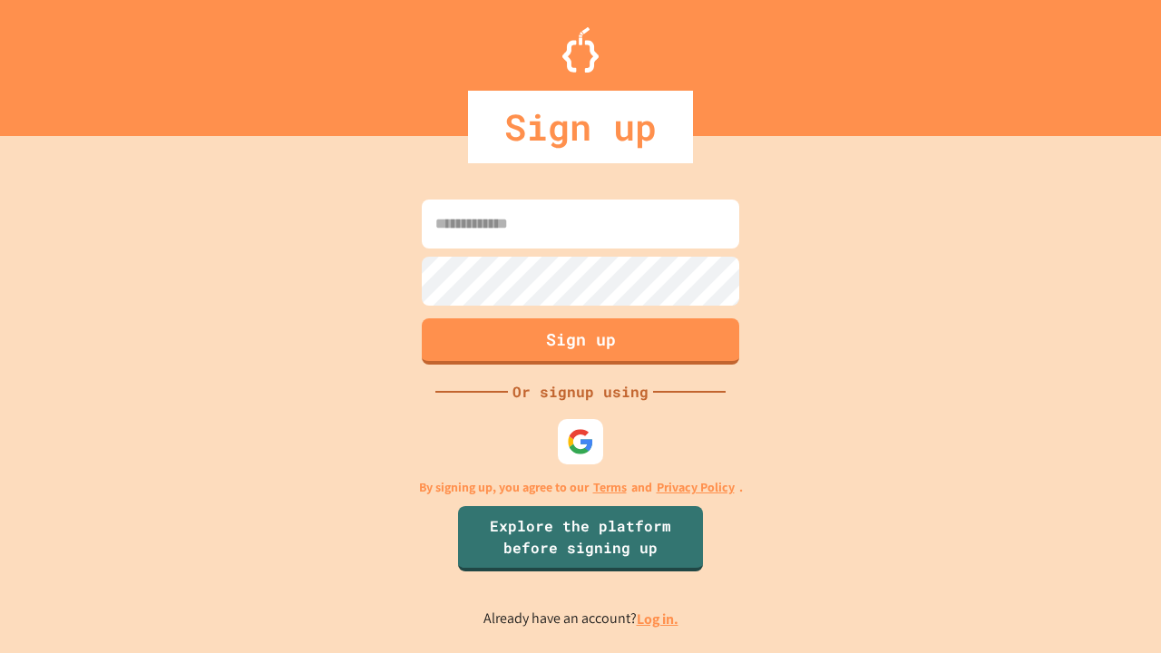
click at [659, 619] on link "Log in." at bounding box center [658, 619] width 42 height 19
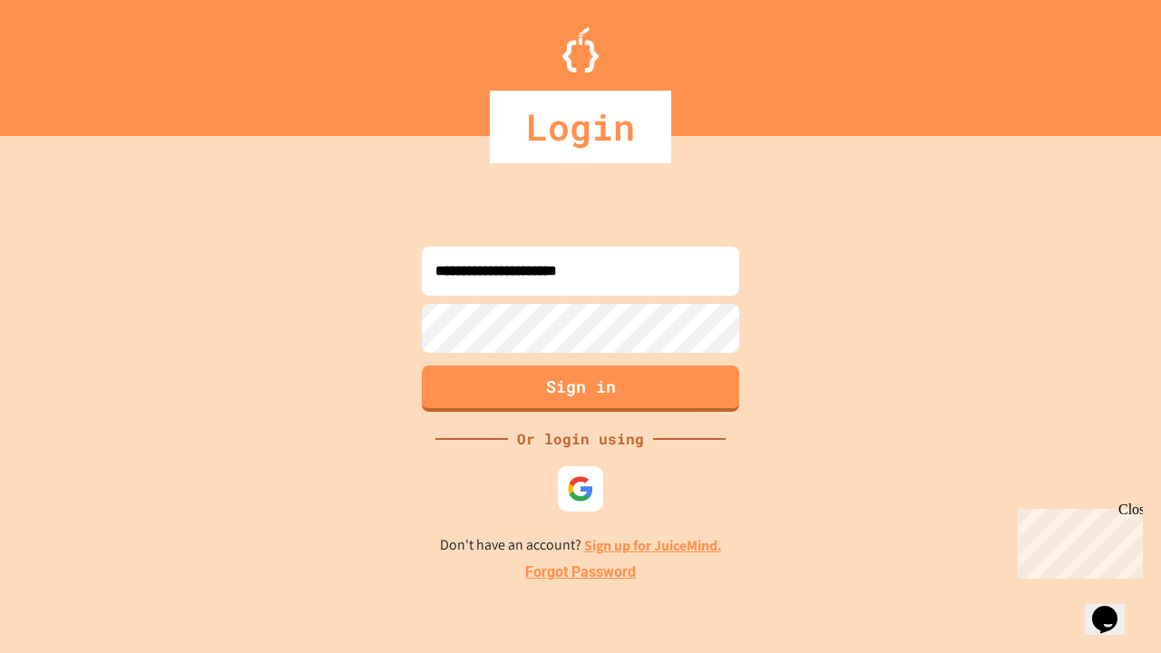
type input "**********"
